Goal: Task Accomplishment & Management: Manage account settings

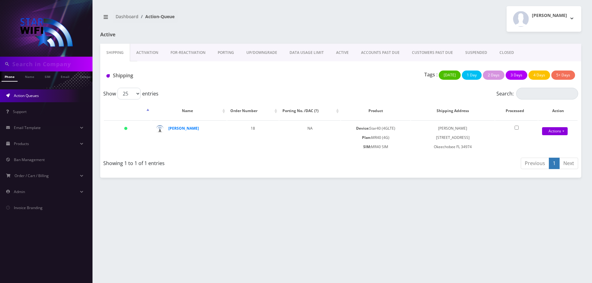
scroll to position [0, 3]
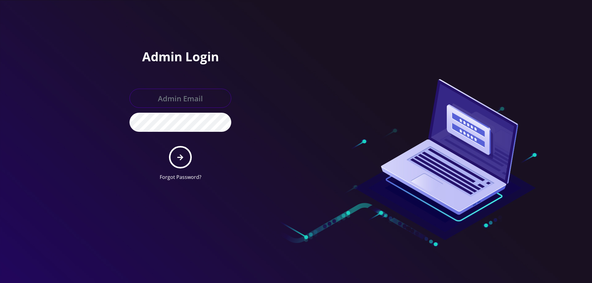
click at [156, 96] on input "text" at bounding box center [180, 98] width 102 height 19
type input "helpdeskstarwifi@gmail.com"
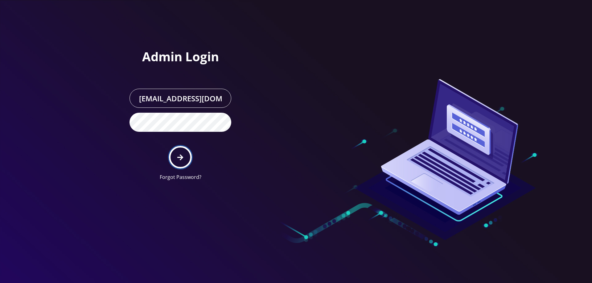
click at [177, 156] on button "submit" at bounding box center [180, 157] width 23 height 23
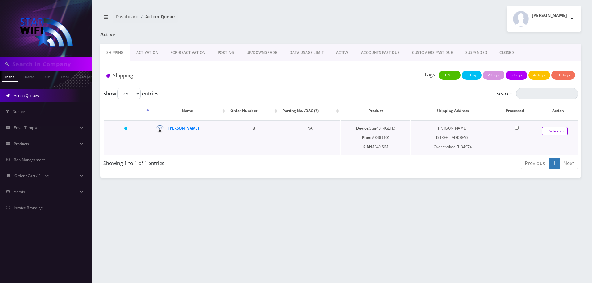
click at [562, 133] on link "Actions" at bounding box center [555, 131] width 26 height 8
click at [400, 178] on div "Phone Name SIM Email Company Customer Dashboard Action-Queue [PERSON_NAME]" at bounding box center [340, 141] width 502 height 283
drag, startPoint x: 436, startPoint y: 138, endPoint x: 478, endPoint y: 146, distance: 42.4
click at [478, 146] on td "Alejanero Marez 2736 NW 33rd Ave Okeechobee FL 34974" at bounding box center [453, 138] width 84 height 34
copy td "2736 NW 33rd Ave Okeechobee FL 34974"
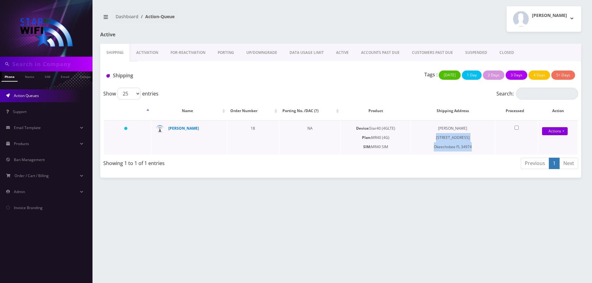
drag, startPoint x: 439, startPoint y: 129, endPoint x: 467, endPoint y: 129, distance: 28.4
click at [467, 129] on td "Alejanero Marez 2736 NW 33rd Ave Okeechobee FL 34974" at bounding box center [453, 138] width 84 height 34
copy td "Alejanero Marez"
drag, startPoint x: 436, startPoint y: 138, endPoint x: 473, endPoint y: 138, distance: 36.7
click at [473, 138] on td "Alejanero Marez 2736 NW 33rd Ave Okeechobee FL 34974" at bounding box center [453, 138] width 84 height 34
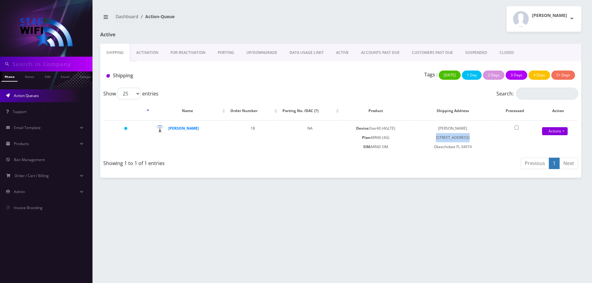
copy td "2736 NW 33rd Ave"
drag, startPoint x: 433, startPoint y: 147, endPoint x: 457, endPoint y: 147, distance: 23.7
click at [457, 147] on td "Alejanero Marez 2736 NW 33rd Ave Okeechobee FL 34974" at bounding box center [453, 138] width 84 height 34
copy td "Okeechobee"
drag, startPoint x: 462, startPoint y: 147, endPoint x: 478, endPoint y: 148, distance: 16.1
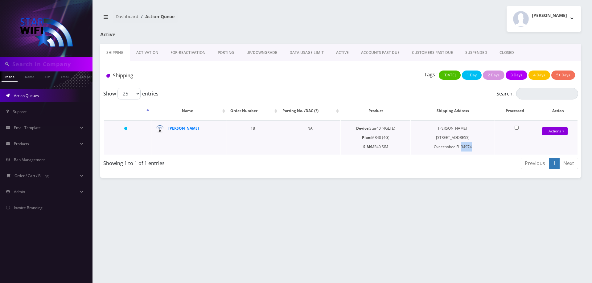
click at [478, 148] on td "Alejanero Marez 2736 NW 33rd Ave Okeechobee FL 34974" at bounding box center [453, 138] width 84 height 34
copy td "34974"
click at [384, 145] on td "Device: Star40 (4GLTE) Plan: MR40 (4G) SIM: MR40 SIM" at bounding box center [375, 138] width 69 height 34
click at [189, 130] on strong "Alejandro Mares" at bounding box center [183, 128] width 31 height 5
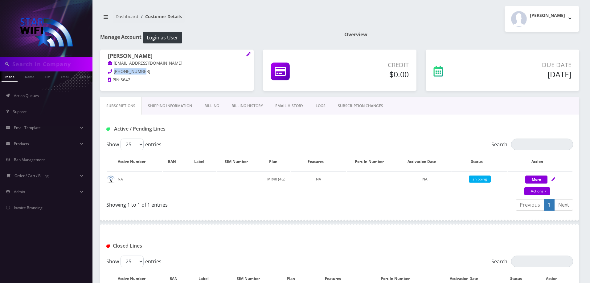
drag, startPoint x: 146, startPoint y: 72, endPoint x: 110, endPoint y: 75, distance: 36.5
click at [110, 75] on p "808-420-2290" at bounding box center [177, 71] width 138 height 7
copy span "808-420-2290"
drag, startPoint x: 166, startPoint y: 64, endPoint x: 111, endPoint y: 68, distance: 54.7
click at [111, 68] on span "Alejandro Mares tobyfranco884@gmail.com" at bounding box center [177, 61] width 138 height 16
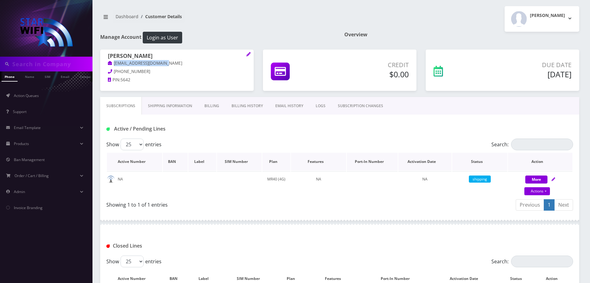
copy link "tobyfranco884@gmail.com"
click at [95, 146] on div "Phone Name SIM Email Company Customer Dashboard Customer Details Melanie Elker" at bounding box center [339, 178] width 501 height 357
click at [18, 100] on link "Action Queues" at bounding box center [46, 95] width 92 height 13
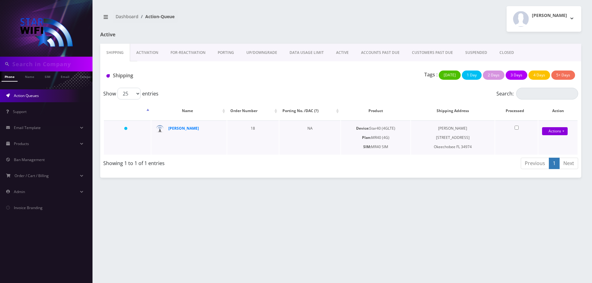
click at [516, 127] on input "checkbox" at bounding box center [516, 128] width 4 height 4
checkbox input "true"
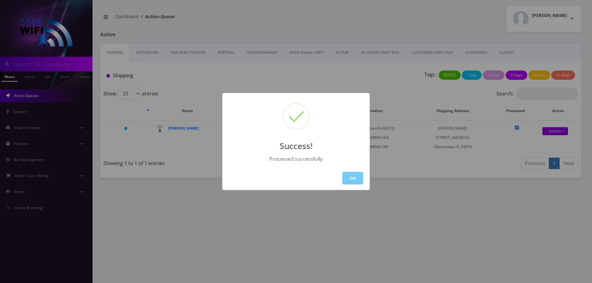
click at [360, 177] on button "OK" at bounding box center [352, 178] width 21 height 13
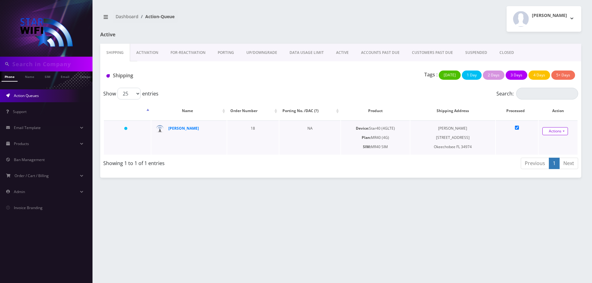
click at [565, 130] on link "Actions" at bounding box center [555, 131] width 26 height 8
click at [550, 143] on link "Shipped" at bounding box center [554, 142] width 49 height 9
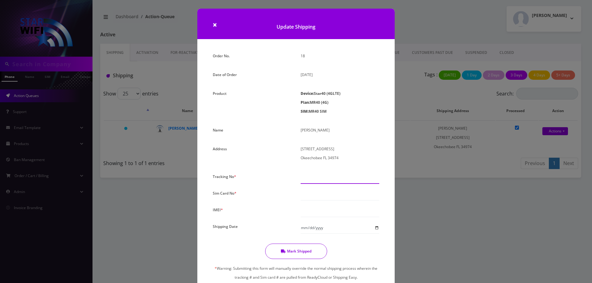
click at [316, 175] on input "text" at bounding box center [340, 178] width 79 height 12
paste input "1ZG181G00320587328"
type input "1ZG181G00320587328"
click at [336, 197] on input "text" at bounding box center [340, 195] width 79 height 12
type input "00000000000000007858"
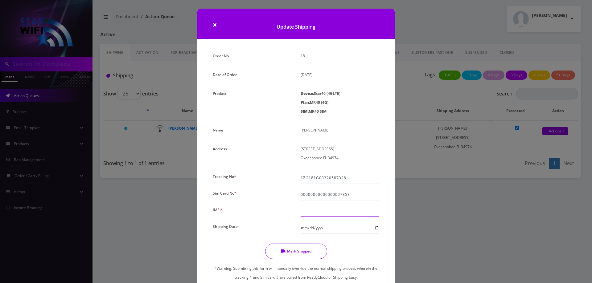
click at [336, 209] on input "text" at bounding box center [340, 212] width 79 height 12
type input "000000000007858"
click at [374, 230] on input "Shipping Date" at bounding box center [340, 228] width 79 height 12
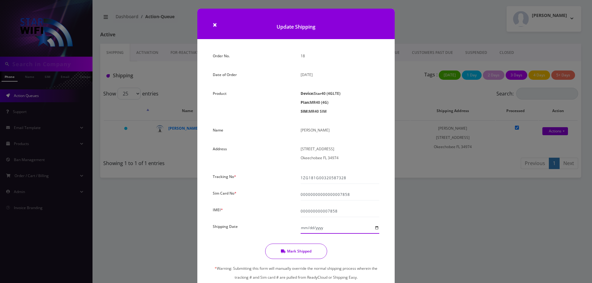
type input "2025-09-27"
click at [295, 252] on button "Mark Shipped" at bounding box center [296, 251] width 62 height 15
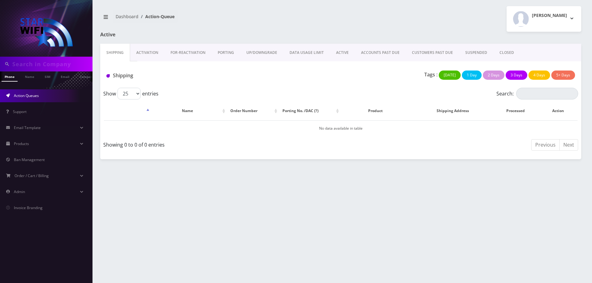
click at [145, 51] on link "Activation" at bounding box center [147, 53] width 34 height 18
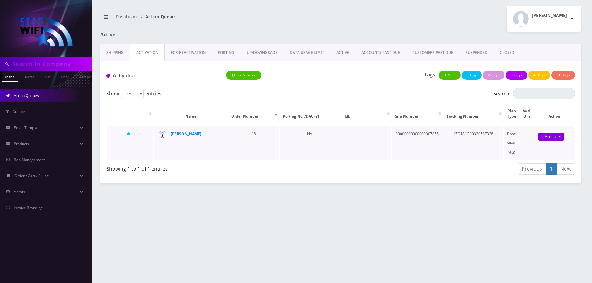
click at [571, 137] on div "Actions Activate Close" at bounding box center [551, 137] width 40 height 9
click at [559, 138] on link "Actions" at bounding box center [551, 137] width 26 height 8
click at [557, 147] on link "Activate" at bounding box center [554, 148] width 49 height 9
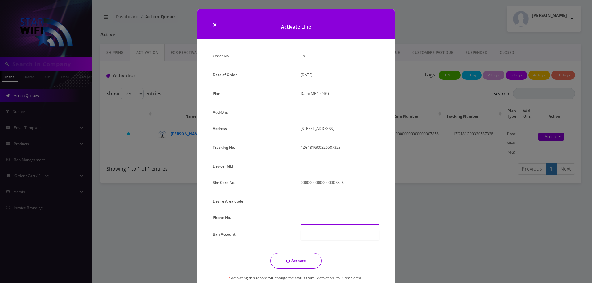
click at [309, 219] on input "text" at bounding box center [340, 219] width 79 height 12
type input "000-000-7858"
click at [299, 257] on button "Activate" at bounding box center [295, 260] width 51 height 15
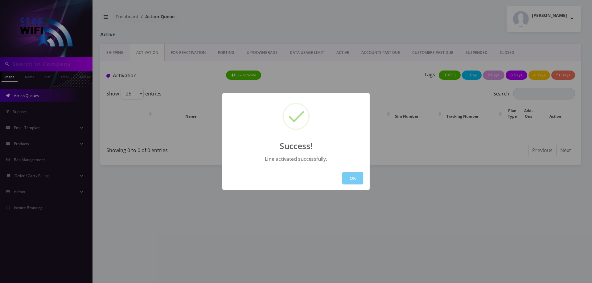
click at [358, 182] on button "OK" at bounding box center [352, 178] width 21 height 13
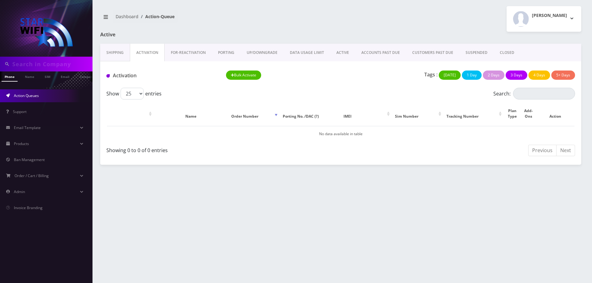
click at [198, 47] on link "FOR-REActivation" at bounding box center [188, 53] width 47 height 18
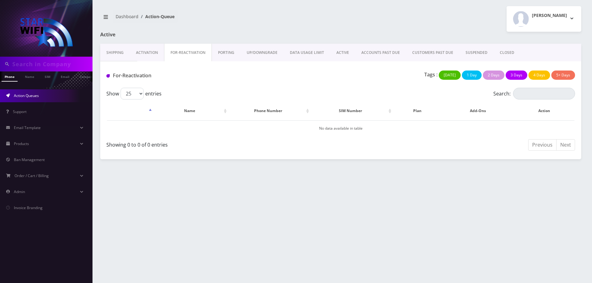
click at [365, 54] on link "ACCOUNTS PAST DUE" at bounding box center [380, 53] width 51 height 18
click at [424, 49] on link "CUSTOMERS PAST DUE" at bounding box center [432, 53] width 53 height 18
click at [465, 51] on link "SUSPENDED" at bounding box center [476, 53] width 34 height 18
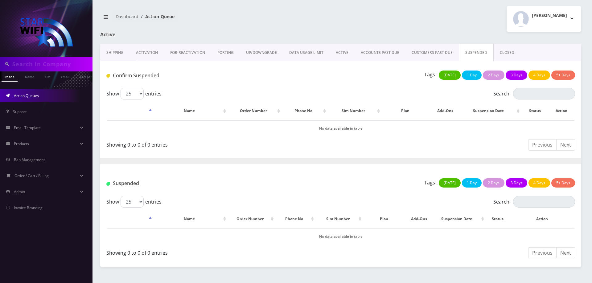
click at [336, 51] on link "ACTIVE" at bounding box center [341, 53] width 25 height 18
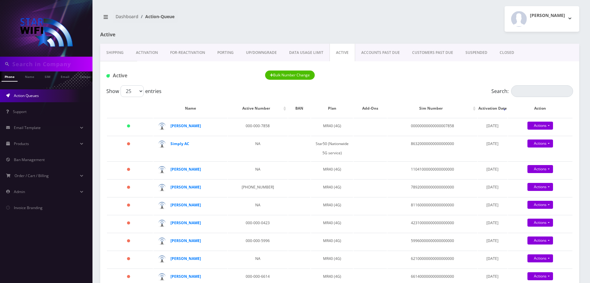
click at [427, 50] on link "CUSTOMERS PAST DUE" at bounding box center [432, 53] width 53 height 18
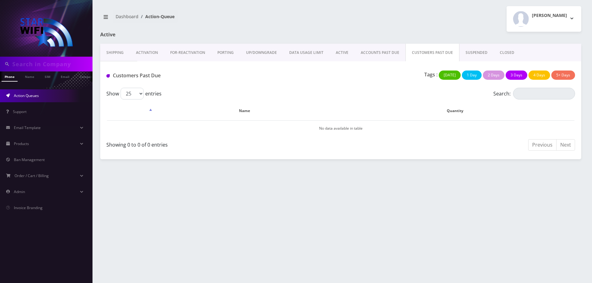
click at [370, 51] on link "ACCOUNTS PAST DUE" at bounding box center [379, 53] width 51 height 18
click at [333, 51] on link "ACTIVE" at bounding box center [341, 53] width 25 height 18
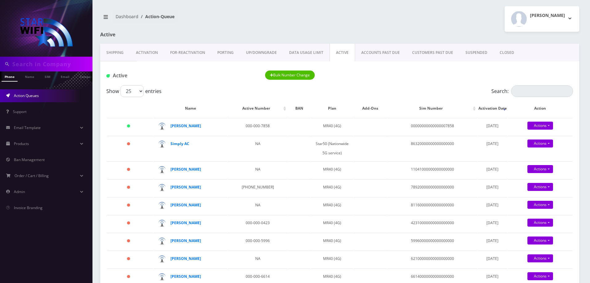
click at [373, 51] on link "ACCOUNTS PAST DUE" at bounding box center [380, 53] width 51 height 18
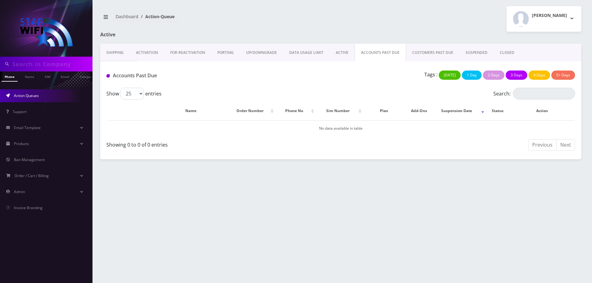
click at [335, 51] on link "ACTIVE" at bounding box center [341, 53] width 25 height 18
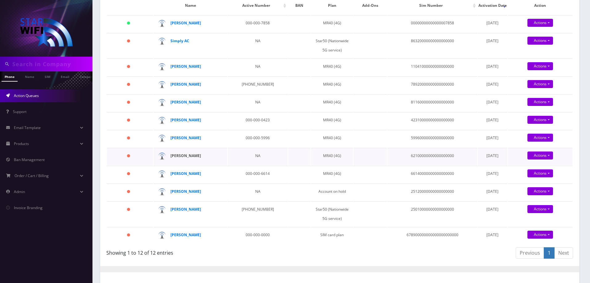
scroll to position [92, 0]
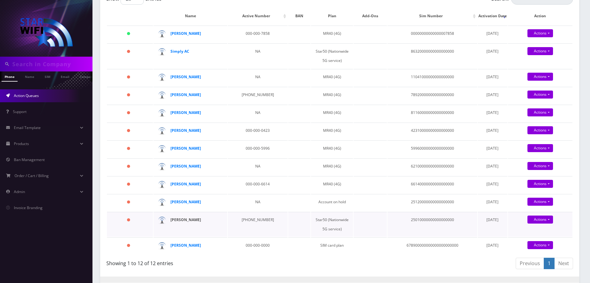
click at [185, 223] on strong "[PERSON_NAME]" at bounding box center [185, 219] width 31 height 5
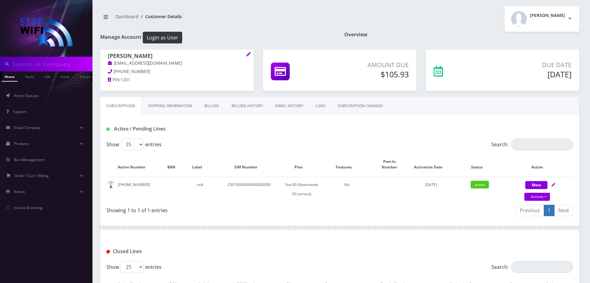
click at [210, 104] on link "Billing" at bounding box center [211, 106] width 27 height 18
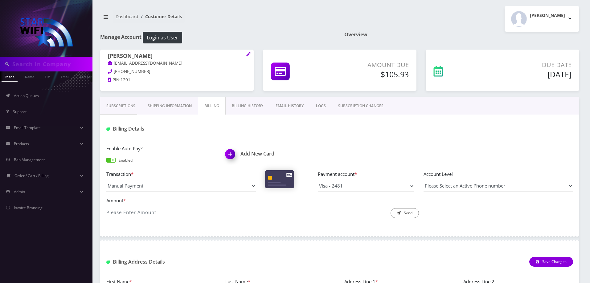
click at [249, 104] on link "Billing History" at bounding box center [248, 106] width 44 height 18
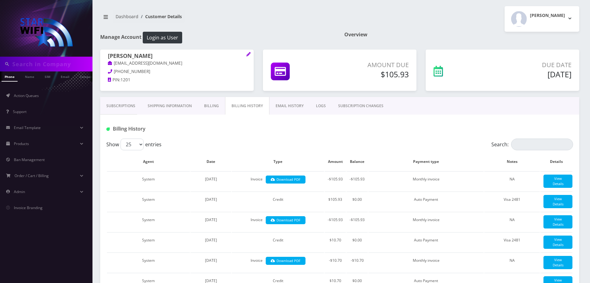
click at [109, 106] on link "Subscriptions" at bounding box center [120, 106] width 41 height 18
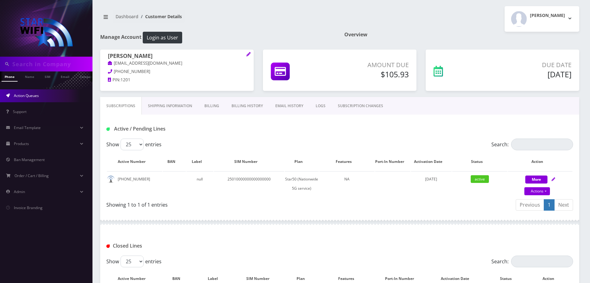
click at [17, 93] on span "Action Queues" at bounding box center [26, 95] width 25 height 5
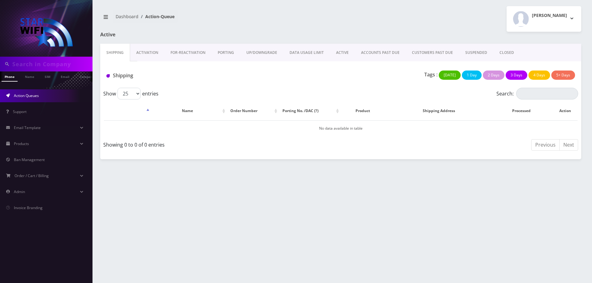
click at [336, 51] on link "ACTIVE" at bounding box center [342, 53] width 25 height 18
